Goal: Transaction & Acquisition: Purchase product/service

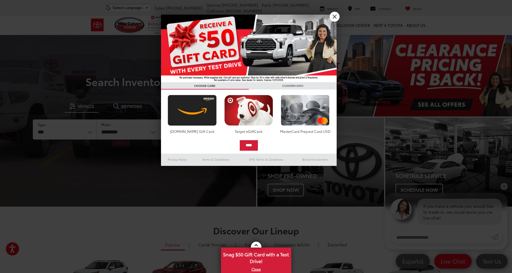
click at [333, 16] on link "X" at bounding box center [335, 17] width 10 height 10
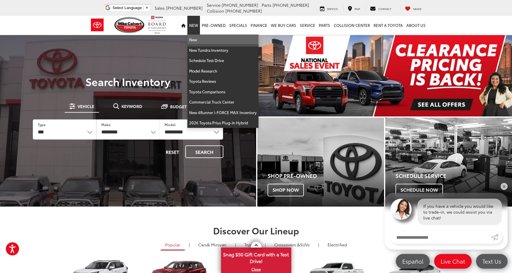
click at [219, 38] on link "New" at bounding box center [222, 40] width 71 height 11
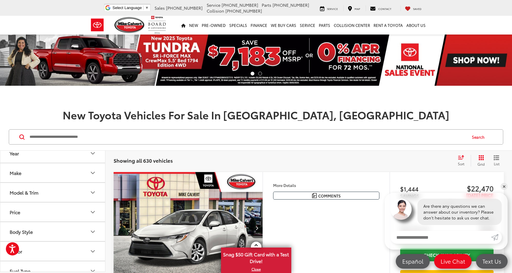
scroll to position [24, 0]
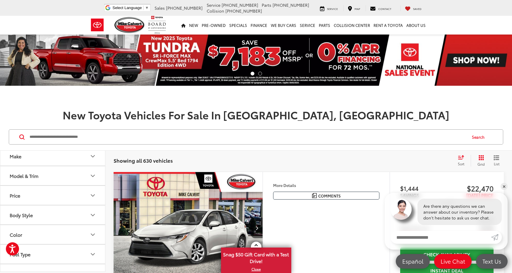
click at [75, 178] on button "Model & Trim" at bounding box center [52, 175] width 105 height 19
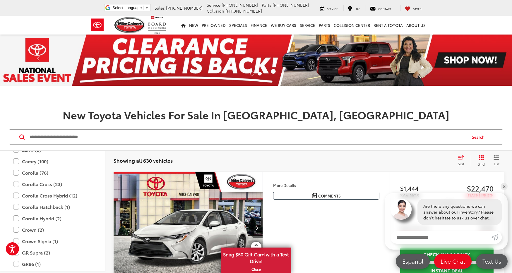
scroll to position [149, 0]
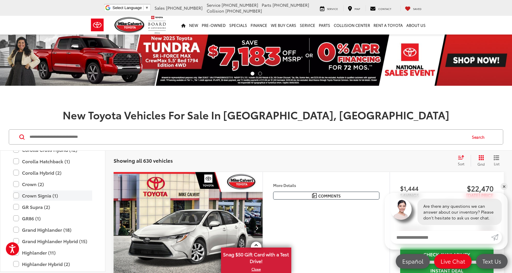
click at [35, 199] on label "Crown Signia (1)" at bounding box center [52, 196] width 79 height 10
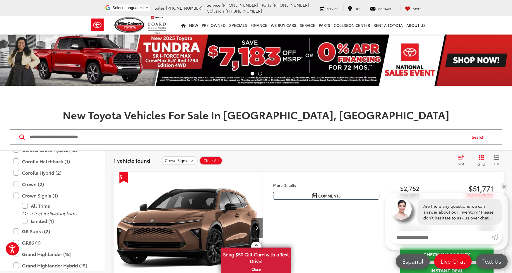
scroll to position [109, 0]
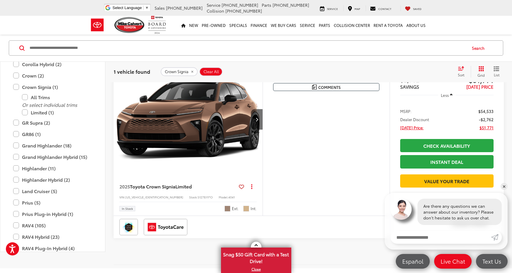
click at [221, 139] on img "2025 Toyota Crown Signia Limited 0" at bounding box center [188, 120] width 150 height 112
